Goal: Task Accomplishment & Management: Manage account settings

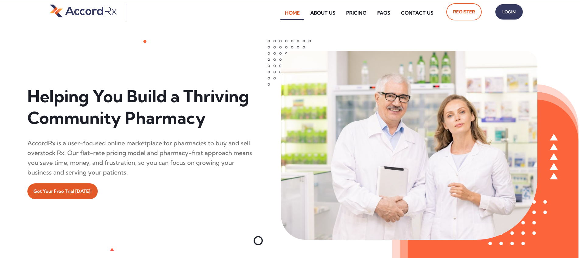
click at [278, 12] on span "Login" at bounding box center [508, 12] width 15 height 9
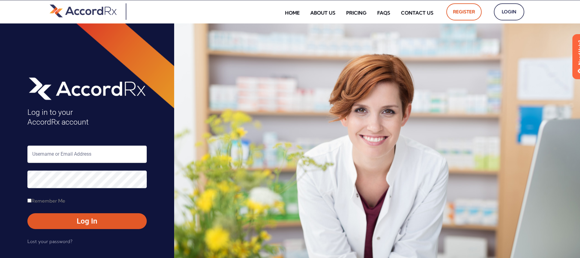
click at [59, 156] on input "text" at bounding box center [86, 153] width 119 height 17
type input "ARX-[PERSON_NAME]"
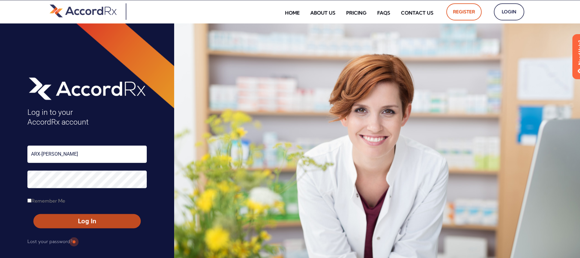
click at [73, 222] on span "Log In" at bounding box center [87, 221] width 96 height 9
